Goal: Use online tool/utility: Utilize a website feature to perform a specific function

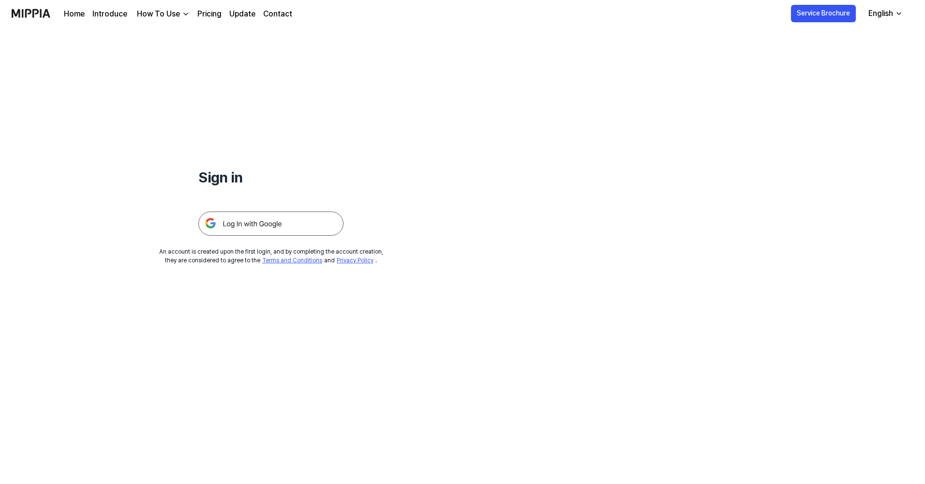
click at [321, 222] on img at bounding box center [270, 223] width 145 height 24
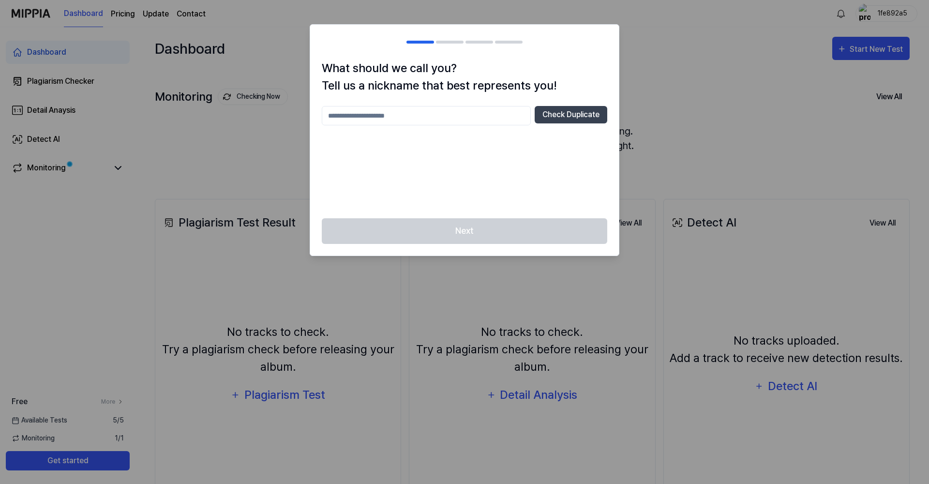
click at [503, 119] on input "text" at bounding box center [426, 115] width 209 height 19
type input "**********"
click at [466, 228] on div "Next" at bounding box center [464, 236] width 309 height 37
click at [560, 118] on button "Check Duplicate" at bounding box center [571, 114] width 73 height 17
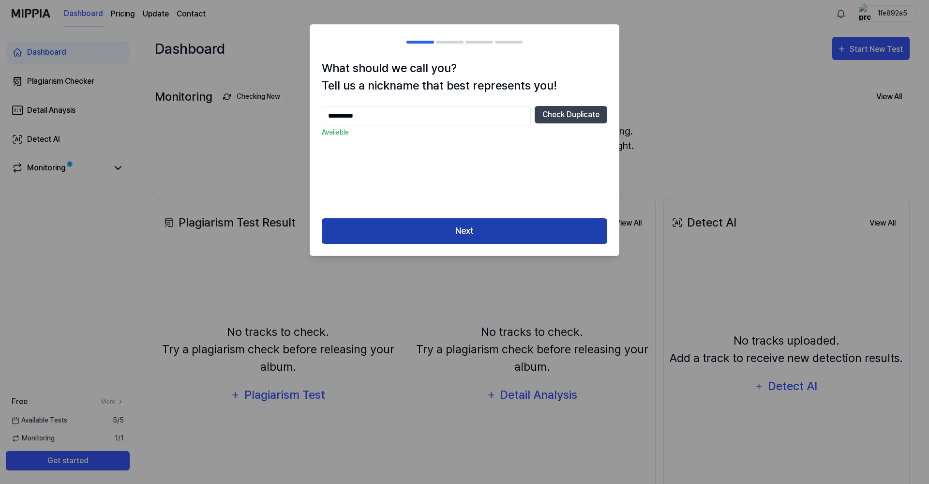
click at [455, 228] on button "Next" at bounding box center [464, 231] width 285 height 26
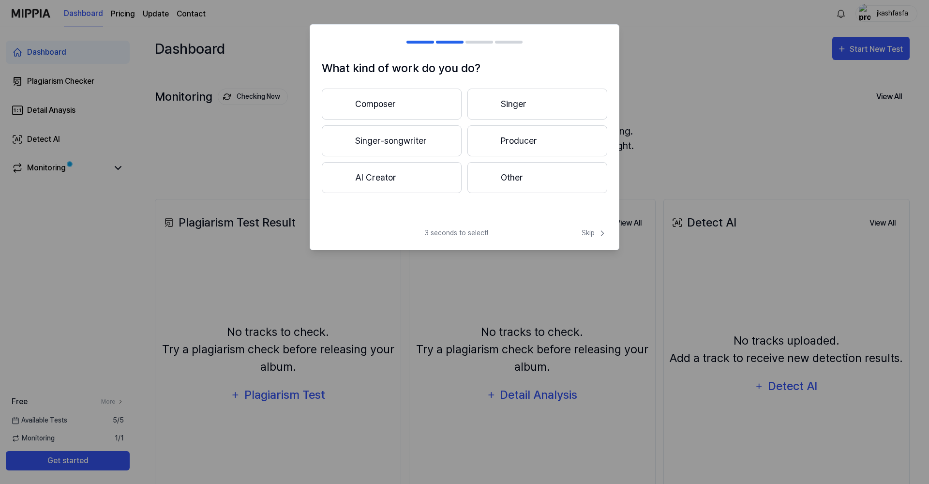
click at [531, 137] on button "Producer" at bounding box center [537, 140] width 140 height 31
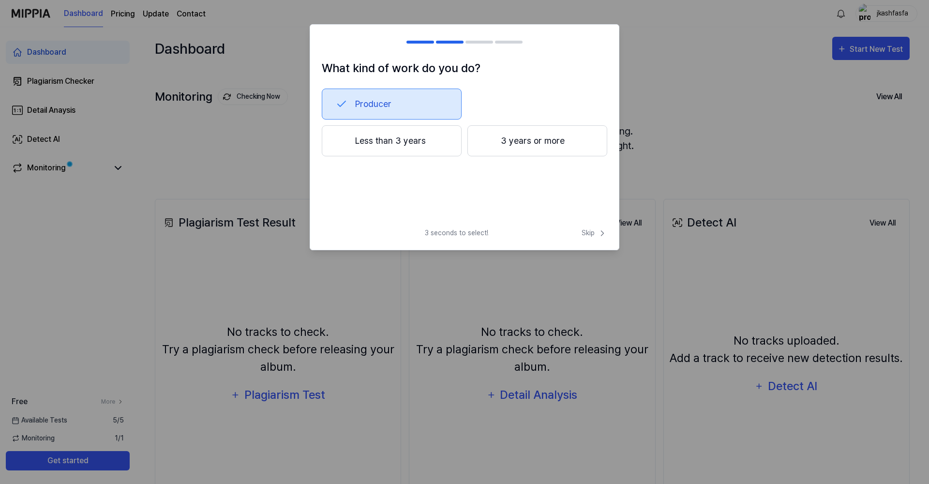
click at [424, 139] on button "Less than 3 years" at bounding box center [392, 140] width 140 height 31
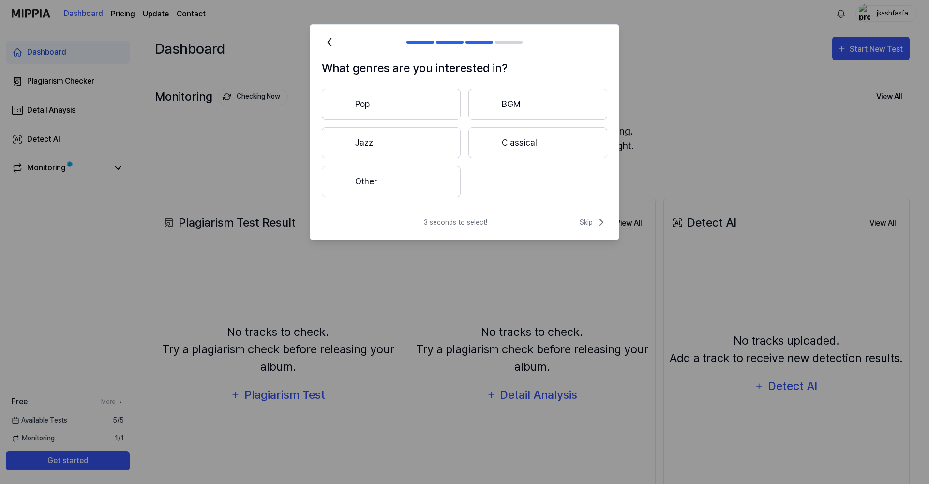
click at [404, 180] on button "Other" at bounding box center [391, 181] width 139 height 31
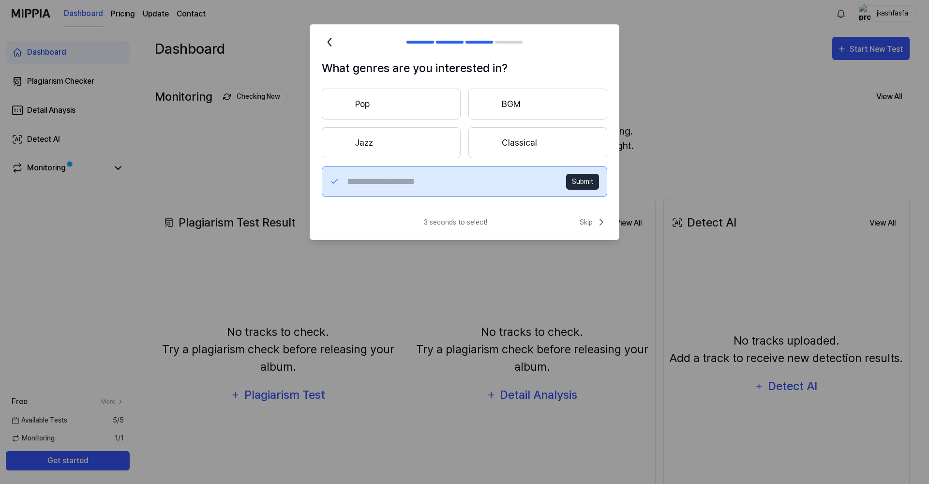
click at [519, 181] on input "text" at bounding box center [451, 181] width 208 height 15
type input "***"
click at [570, 181] on button "Submit" at bounding box center [582, 182] width 33 height 16
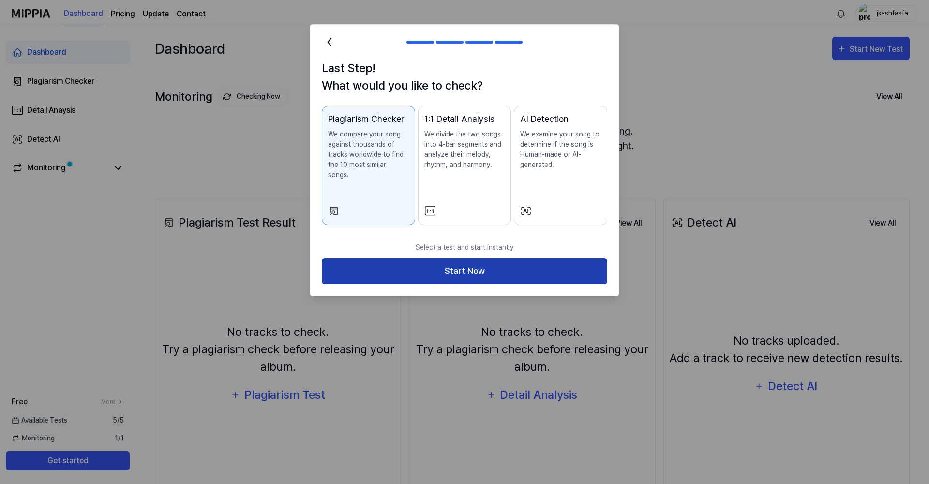
click at [441, 260] on button "Start Now" at bounding box center [464, 271] width 285 height 26
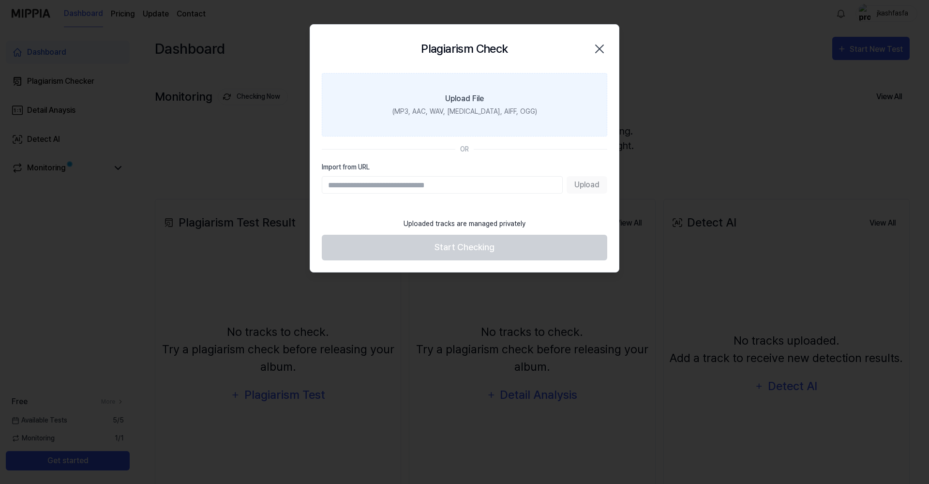
click at [432, 118] on label "Upload File (MP3, AAC, WAV, FLAC, AIFF, OGG)" at bounding box center [464, 104] width 285 height 63
click at [0, 0] on input "Upload File (MP3, AAC, WAV, FLAC, AIFF, OGG)" at bounding box center [0, 0] width 0 height 0
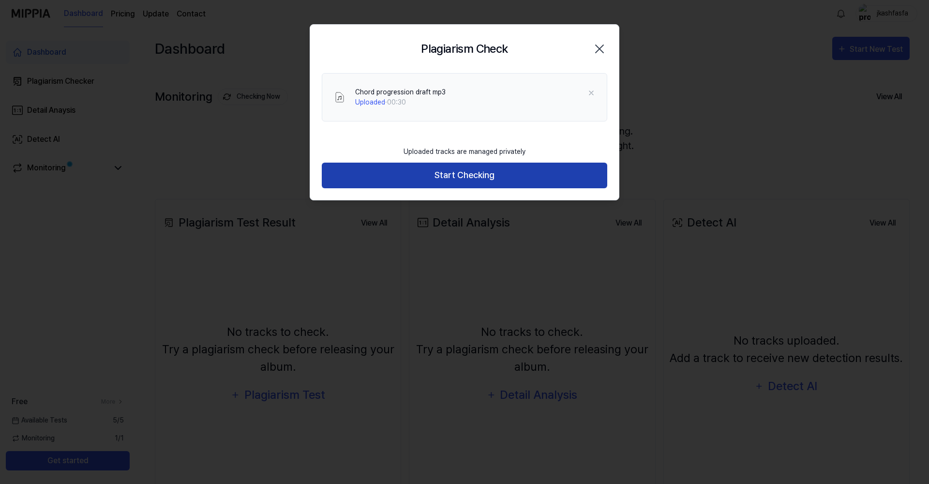
click at [479, 180] on button "Start Checking" at bounding box center [464, 176] width 285 height 26
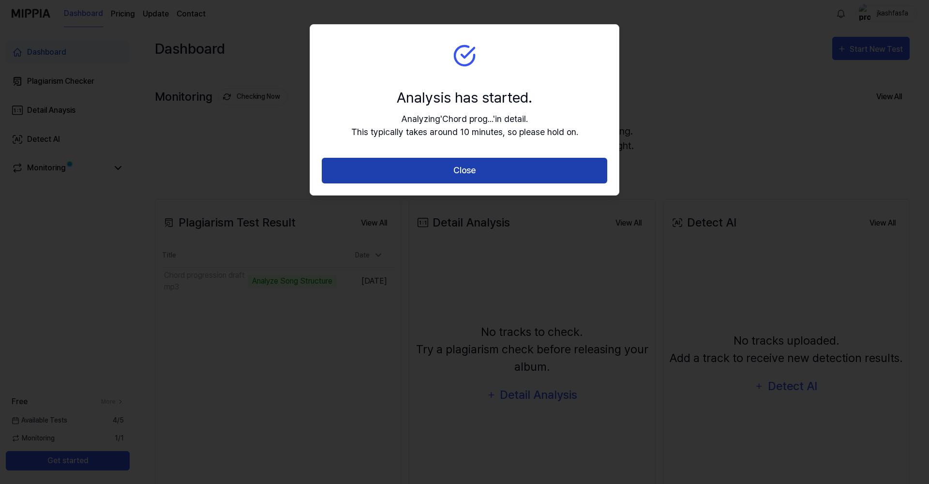
click at [381, 175] on button "Close" at bounding box center [464, 171] width 285 height 26
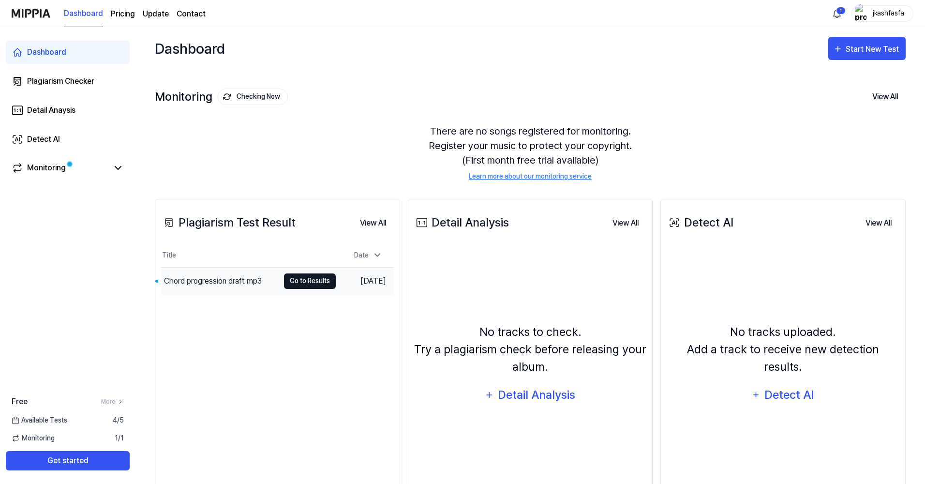
click at [297, 283] on button "Go to Results" at bounding box center [310, 280] width 52 height 15
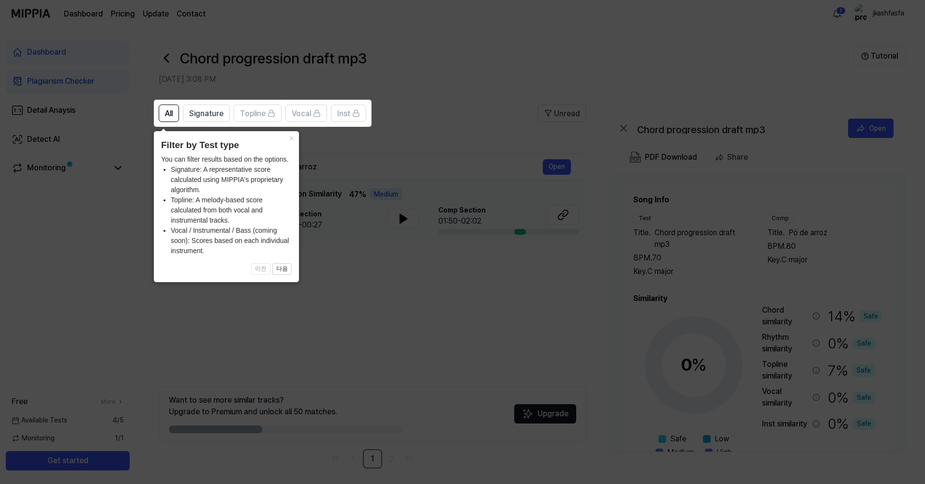
click at [355, 262] on icon at bounding box center [464, 242] width 929 height 484
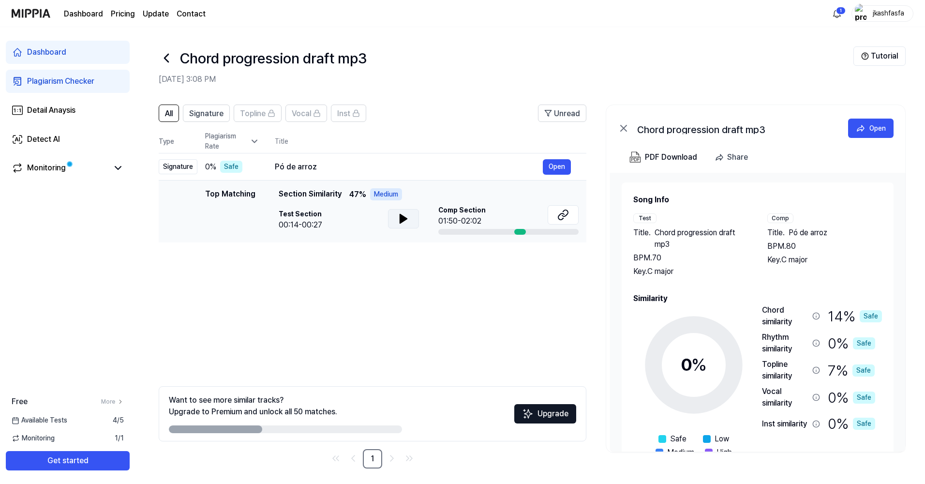
click at [402, 213] on icon at bounding box center [404, 219] width 12 height 12
